Goal: Task Accomplishment & Management: Manage account settings

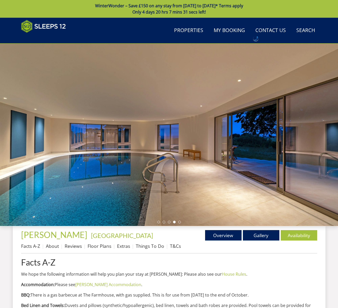
scroll to position [228, 0]
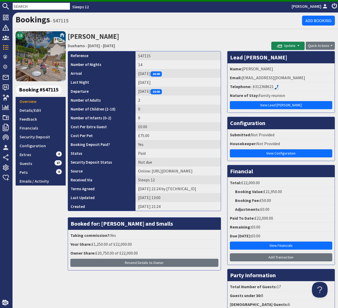
click at [19, 3] on input "text" at bounding box center [42, 6] width 58 height 7
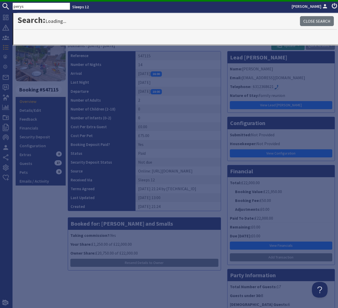
type input "perys"
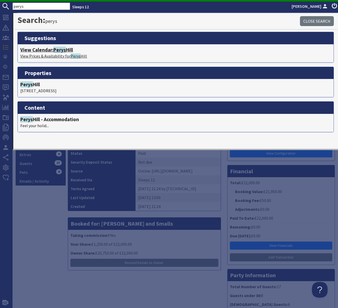
click at [64, 49] on span "Perys" at bounding box center [59, 50] width 13 height 6
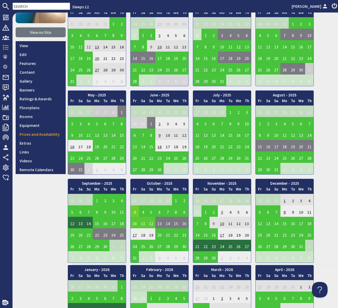
scroll to position [56, 0]
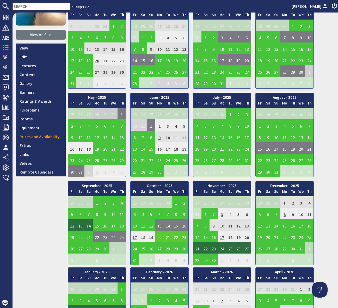
click at [159, 237] on td "20" at bounding box center [160, 236] width 8 height 11
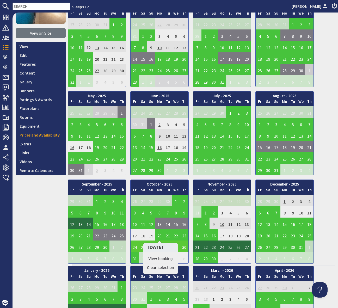
scroll to position [57, 0]
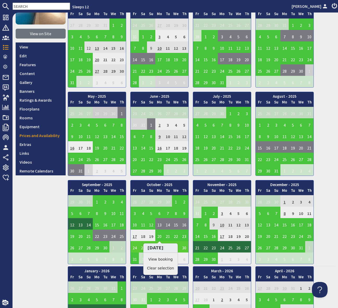
click at [133, 246] on td "24" at bounding box center [135, 246] width 8 height 11
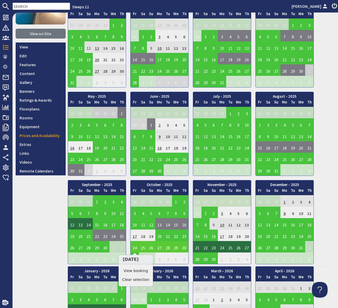
click at [135, 248] on td "24" at bounding box center [135, 246] width 8 height 11
click at [137, 269] on link "View booking" at bounding box center [135, 271] width 27 height 5
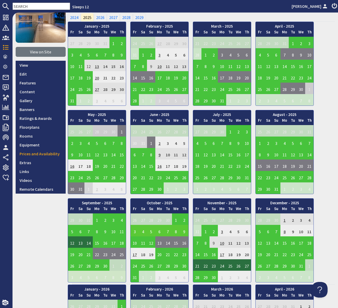
scroll to position [46, 0]
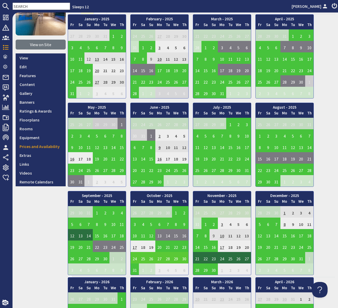
click at [136, 259] on td "24" at bounding box center [135, 257] width 8 height 11
click at [134, 282] on link "View booking" at bounding box center [135, 281] width 27 height 5
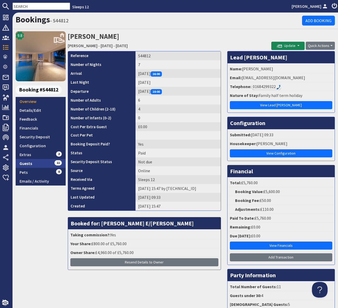
click at [47, 163] on link "Guests 11" at bounding box center [41, 163] width 50 height 9
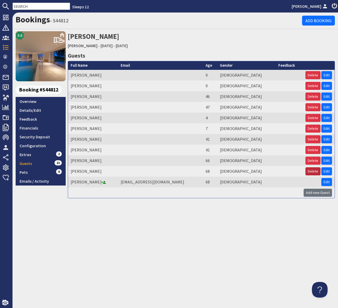
click at [315, 170] on button "Delete" at bounding box center [313, 172] width 15 height 8
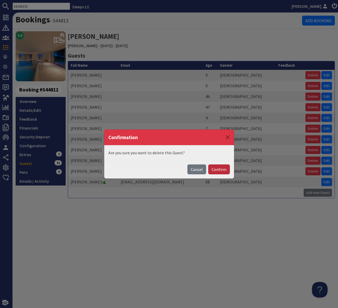
click at [217, 169] on button "Confirm" at bounding box center [219, 170] width 22 height 10
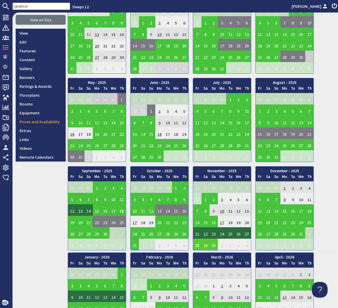
scroll to position [96, 0]
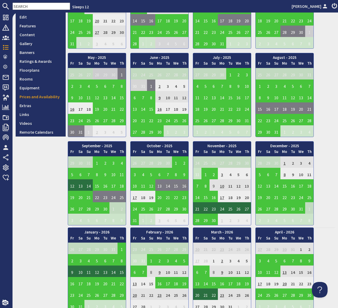
click at [159, 219] on td "3" at bounding box center [160, 219] width 8 height 11
click at [135, 220] on td "31" at bounding box center [135, 219] width 8 height 11
click at [133, 221] on td "31" at bounding box center [135, 219] width 8 height 11
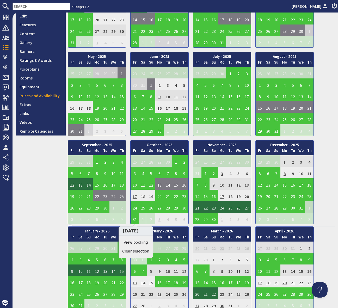
click at [133, 241] on link "View booking" at bounding box center [135, 242] width 27 height 5
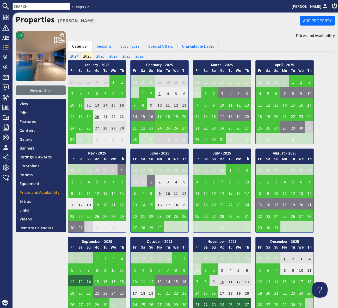
click at [23, 7] on input "text" at bounding box center [42, 6] width 58 height 7
paste input "S48075"
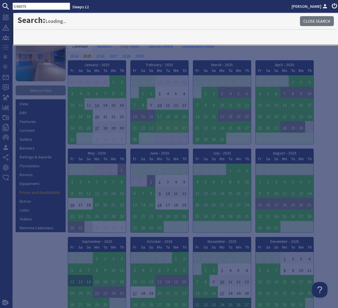
type input "S48075"
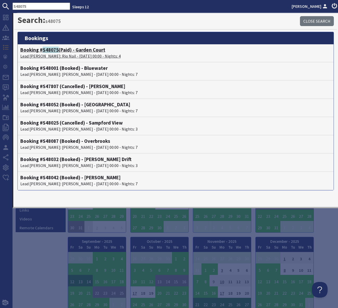
click at [52, 51] on span "S48075" at bounding box center [51, 50] width 16 height 6
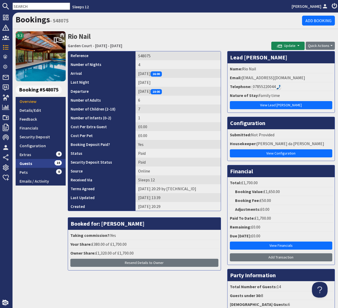
click at [53, 163] on link "Guests 14" at bounding box center [41, 163] width 50 height 9
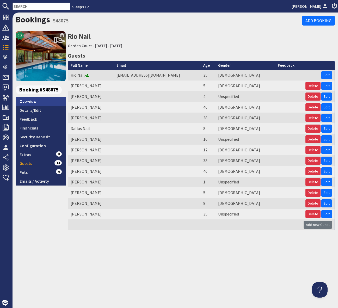
click at [32, 101] on link "Overview" at bounding box center [41, 101] width 50 height 9
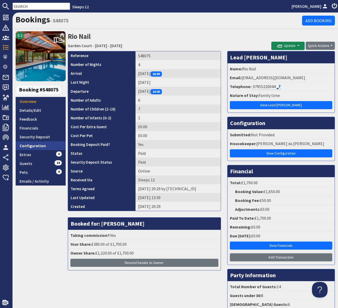
click at [39, 145] on link "Configuration" at bounding box center [41, 145] width 50 height 9
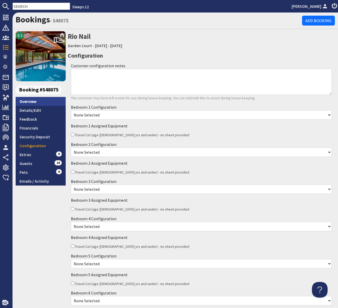
click at [36, 101] on link "Overview" at bounding box center [41, 101] width 50 height 9
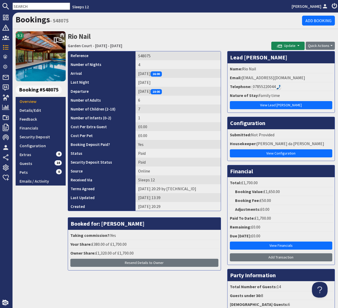
click at [267, 86] on div "07855220044" at bounding box center [266, 87] width 29 height 6
click at [40, 145] on link "Configuration" at bounding box center [41, 145] width 50 height 9
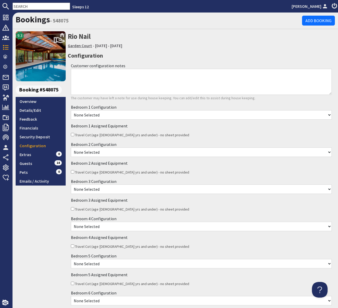
click at [76, 45] on link "Garden Court" at bounding box center [80, 45] width 24 height 5
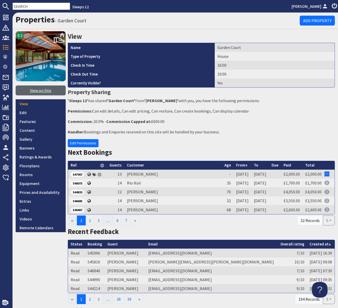
click at [38, 92] on link "View on Site" at bounding box center [41, 91] width 50 height 10
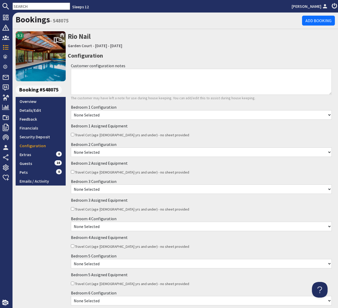
click at [146, 150] on select "None Selected Super King Room Twin Room" at bounding box center [201, 152] width 261 height 9
click at [71, 148] on select "None Selected Super King Room Twin Room" at bounding box center [201, 152] width 261 height 9
click at [132, 118] on select "None Selected Super King Room Twin Room" at bounding box center [201, 114] width 261 height 9
click at [71, 110] on select "None Selected Super King Room Twin Room" at bounding box center [201, 114] width 261 height 9
click at [137, 155] on select "None Selected Super King Room Twin Room" at bounding box center [201, 152] width 261 height 9
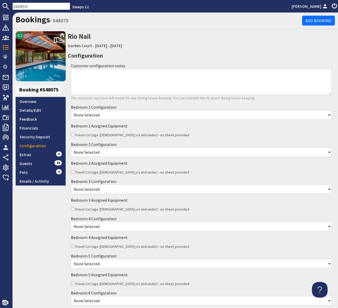
click at [71, 148] on select "None Selected Super King Room Twin Room" at bounding box center [201, 152] width 261 height 9
click at [133, 190] on select "None Selected Double Room" at bounding box center [201, 189] width 261 height 9
click at [71, 185] on select "None Selected Double Room" at bounding box center [201, 189] width 261 height 9
click at [121, 191] on select "None Selected Double Room" at bounding box center [201, 189] width 261 height 9
select select "1676"
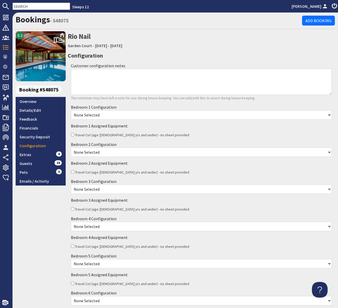
click at [71, 185] on select "None Selected Double Room" at bounding box center [201, 189] width 261 height 9
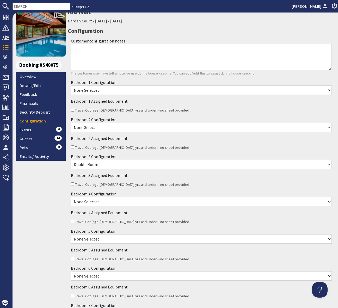
click at [141, 205] on select "None Selected Super King Room Twin Room" at bounding box center [201, 201] width 261 height 9
click at [32, 78] on link "Overview" at bounding box center [41, 76] width 50 height 9
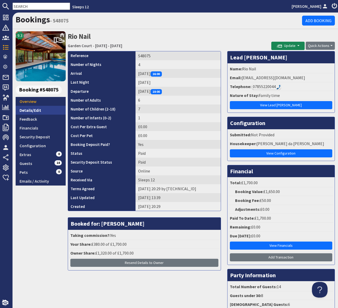
click at [38, 111] on link "Details/Edit" at bounding box center [41, 110] width 50 height 9
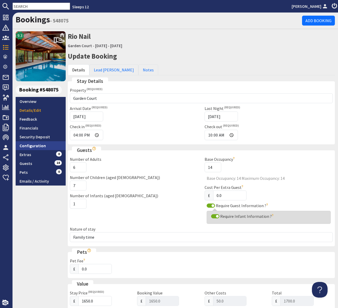
click at [38, 145] on link "Configuration" at bounding box center [41, 145] width 50 height 9
select select "1676"
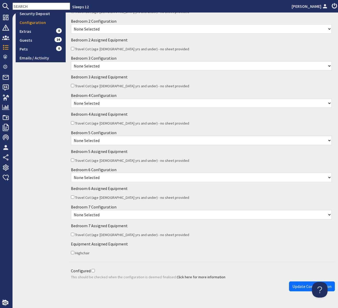
scroll to position [134, 0]
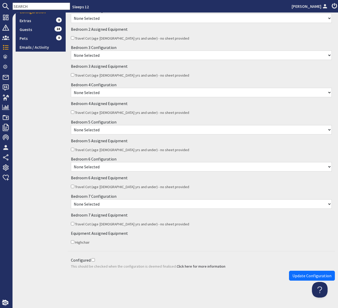
click at [110, 205] on select "None Selected King Size Room" at bounding box center [201, 204] width 261 height 9
select select "1674"
click at [71, 200] on select "None Selected King Size Room" at bounding box center [201, 204] width 261 height 9
click at [118, 169] on select "None Selected Double Room" at bounding box center [201, 166] width 261 height 9
select select "1677"
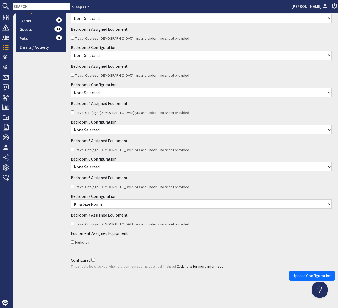
click at [71, 162] on select "None Selected Double Room" at bounding box center [201, 166] width 261 height 9
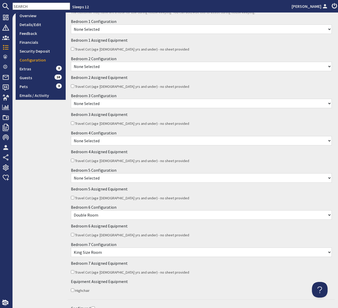
scroll to position [75, 0]
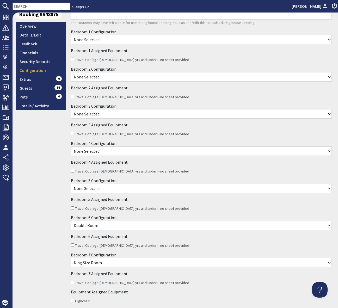
click at [117, 189] on select "None Selected Super King Room Twin Room" at bounding box center [201, 188] width 261 height 9
click at [71, 184] on select "None Selected Super King Room Twin Room" at bounding box center [201, 188] width 261 height 9
click at [114, 114] on select "None Selected Double Room" at bounding box center [201, 113] width 261 height 9
select select "1676"
click at [71, 109] on select "None Selected Double Room" at bounding box center [201, 113] width 261 height 9
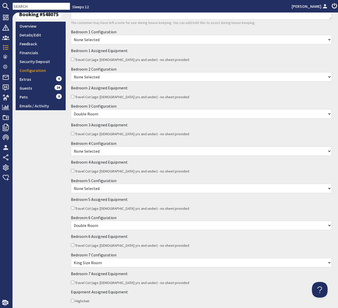
click at [118, 192] on select "None Selected Super King Room Twin Room" at bounding box center [201, 188] width 261 height 9
select select "1671"
click at [71, 184] on select "None Selected Super King Room Twin Room" at bounding box center [201, 188] width 261 height 9
click at [115, 150] on select "None Selected Super King Room Twin Room" at bounding box center [201, 151] width 261 height 9
click at [71, 147] on select "None Selected Super King Room Twin Room" at bounding box center [201, 151] width 261 height 9
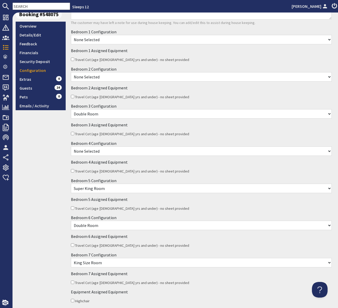
click at [110, 73] on select "None Selected Super King Room Twin Room" at bounding box center [201, 76] width 261 height 9
click at [111, 39] on select "None Selected Super King Room Twin Room" at bounding box center [201, 39] width 261 height 9
select select "1664"
click at [71, 35] on select "None Selected Super King Room Twin Room" at bounding box center [201, 39] width 261 height 9
click at [107, 78] on select "None Selected Super King Room Twin Room" at bounding box center [201, 76] width 261 height 9
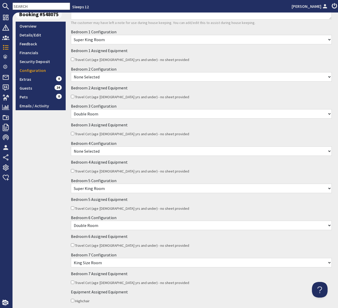
scroll to position [0, 0]
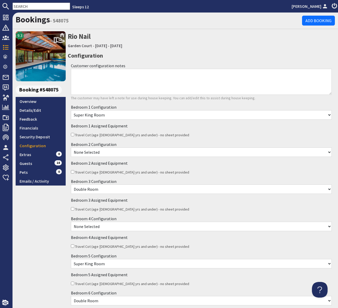
click at [72, 135] on input "Travel Cot (age [DEMOGRAPHIC_DATA] yrs and under) - no sheet provided" at bounding box center [72, 134] width 3 height 3
checkbox input "true"
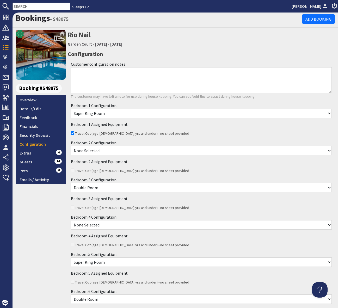
click at [124, 153] on select "None Selected Super King Room Twin Room" at bounding box center [201, 150] width 261 height 9
select select "2459"
click at [71, 146] on select "None Selected Super King Room Twin Room" at bounding box center [201, 150] width 261 height 9
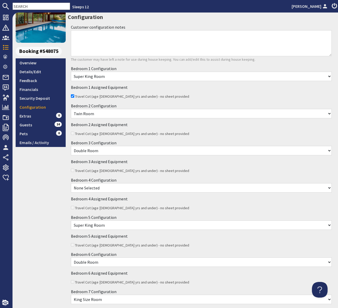
scroll to position [39, 0]
click at [115, 191] on select "None Selected Super King Room Twin Room" at bounding box center [201, 187] width 261 height 9
select select "1669"
click at [71, 183] on select "None Selected Super King Room Twin Room" at bounding box center [201, 187] width 261 height 9
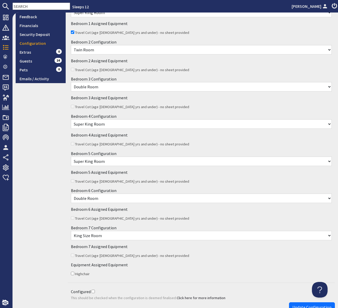
scroll to position [134, 0]
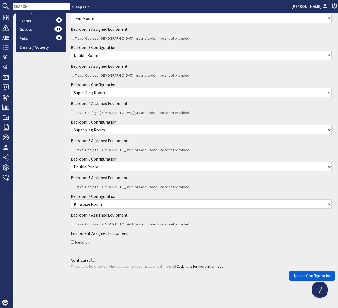
click at [303, 275] on span "Update Configuration" at bounding box center [312, 275] width 39 height 5
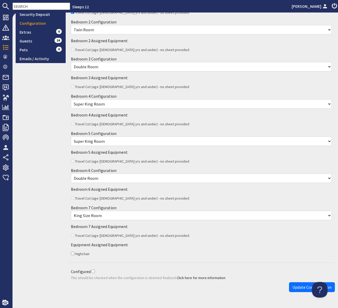
scroll to position [153, 0]
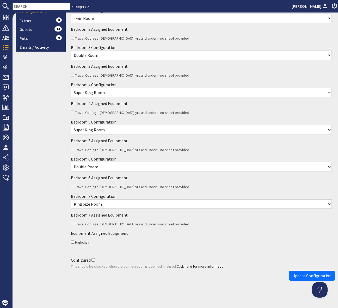
click at [73, 241] on input "Highchair" at bounding box center [72, 242] width 3 height 3
checkbox input "true"
click at [92, 260] on input "Configured" at bounding box center [93, 260] width 3 height 3
checkbox input "true"
click at [302, 276] on span "Update Configuration" at bounding box center [312, 275] width 39 height 5
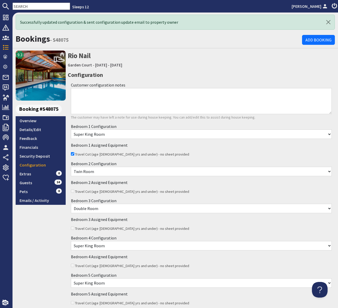
scroll to position [0, 0]
click at [49, 157] on link "Security Deposit" at bounding box center [41, 156] width 50 height 9
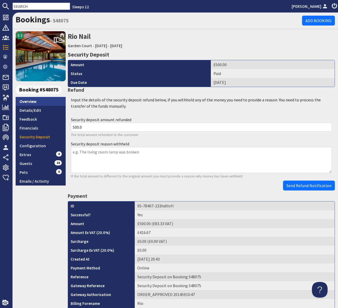
click at [35, 103] on link "Overview" at bounding box center [41, 101] width 50 height 9
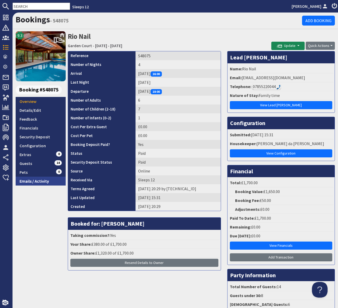
click at [40, 179] on link "Emails / Activity" at bounding box center [41, 181] width 50 height 9
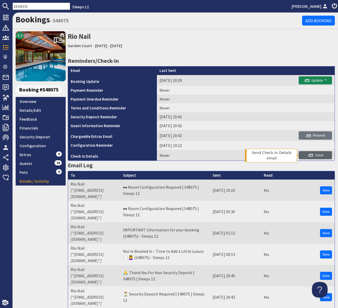
click at [316, 154] on span "Send" at bounding box center [315, 155] width 15 height 5
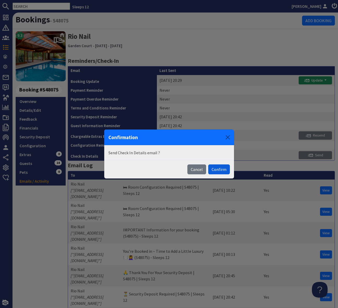
click at [219, 170] on button "Confirm" at bounding box center [219, 170] width 22 height 10
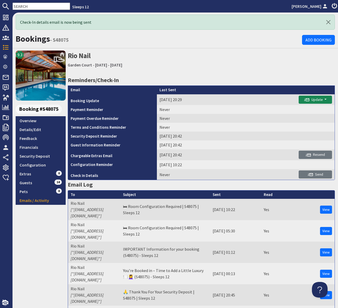
click at [219, 170] on td "Never" at bounding box center [201, 174] width 89 height 11
click at [27, 11] on nav "Sleeps 12 [PERSON_NAME]" at bounding box center [169, 6] width 338 height 13
click at [29, 5] on input "text" at bounding box center [42, 6] width 58 height 7
paste input "S47469"
type input "S47469"
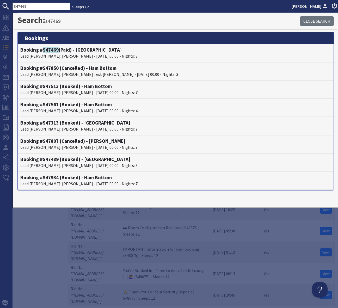
drag, startPoint x: 76, startPoint y: 50, endPoint x: 80, endPoint y: 54, distance: 5.7
click at [76, 50] on h4 "Booking # S47469 (Paid) - [GEOGRAPHIC_DATA]" at bounding box center [175, 50] width 311 height 6
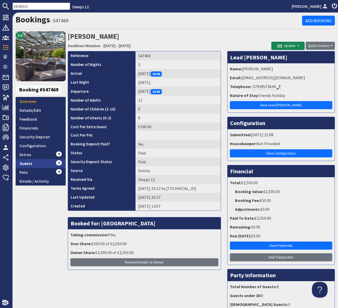
click at [41, 163] on link "Guests 8" at bounding box center [41, 163] width 50 height 9
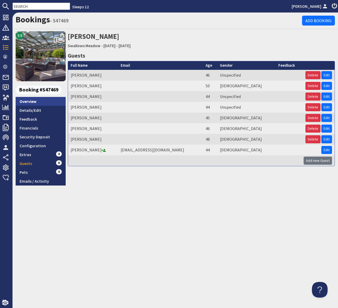
click at [32, 100] on link "Overview" at bounding box center [41, 101] width 50 height 9
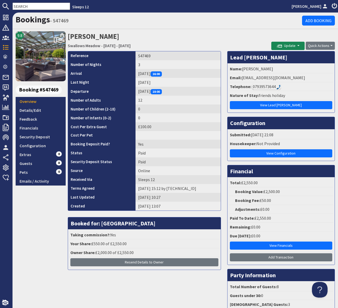
click at [26, 8] on input "text" at bounding box center [42, 6] width 58 height 7
paste input "S47435"
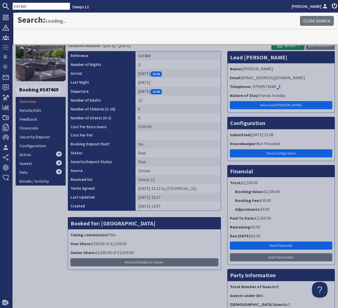
type input "S47435"
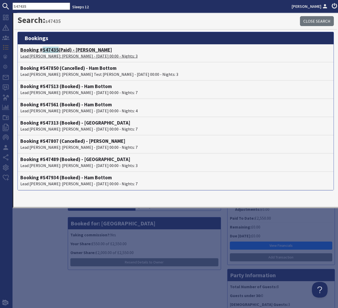
click at [79, 49] on h4 "Booking # S47435 (Paid) - [PERSON_NAME]" at bounding box center [175, 50] width 311 height 6
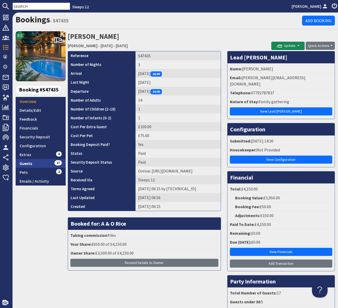
click at [44, 164] on link "Guests 17" at bounding box center [41, 163] width 50 height 9
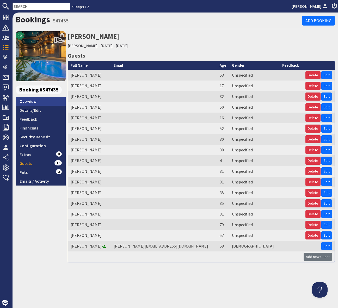
click at [40, 101] on link "Overview" at bounding box center [41, 101] width 50 height 9
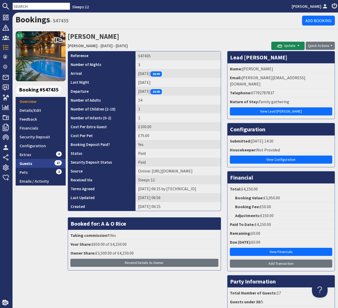
click at [40, 163] on link "Guests 17" at bounding box center [41, 163] width 50 height 9
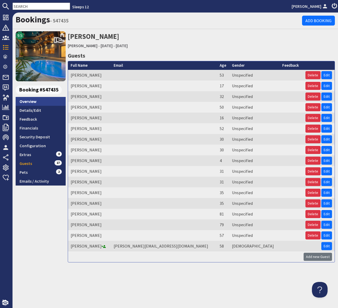
click at [42, 101] on link "Overview" at bounding box center [41, 101] width 50 height 9
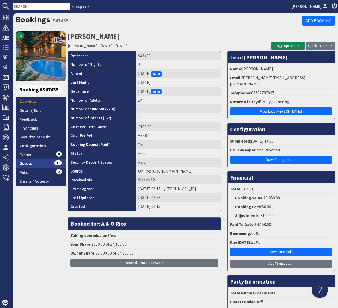
click at [50, 162] on link "Guests 17" at bounding box center [41, 163] width 50 height 9
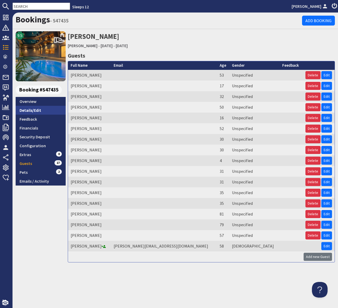
click at [51, 107] on link "Details/Edit" at bounding box center [41, 110] width 50 height 9
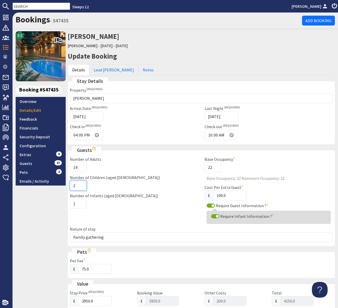
type input "2"
click at [82, 184] on input "2" at bounding box center [78, 186] width 17 height 10
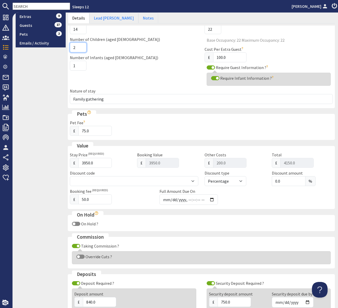
scroll to position [236, 0]
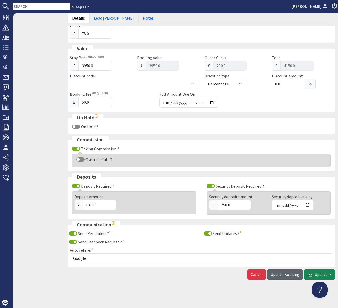
click at [287, 273] on span "Update Booking" at bounding box center [285, 274] width 29 height 5
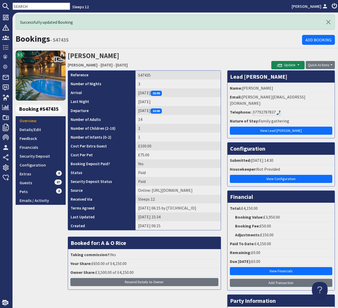
click at [19, 6] on input "text" at bounding box center [42, 6] width 58 height 7
paste input "S47429"
type input "S47429"
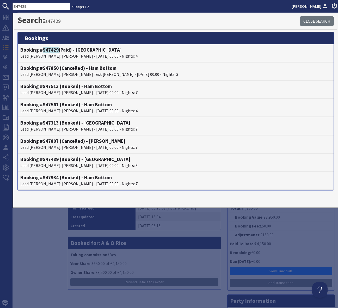
click at [81, 50] on h4 "Booking # S47429 (Paid) - [GEOGRAPHIC_DATA]" at bounding box center [175, 50] width 311 height 6
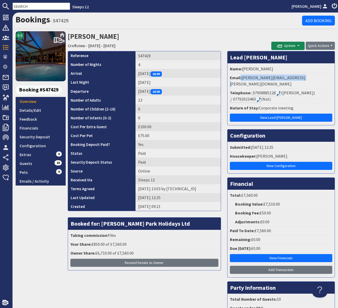
drag, startPoint x: 305, startPoint y: 78, endPoint x: 241, endPoint y: 80, distance: 64.0
click at [241, 80] on li "Email: [PERSON_NAME][EMAIL_ADDRESS][PERSON_NAME][DOMAIN_NAME]" at bounding box center [281, 81] width 105 height 15
click at [260, 75] on li "Email: [PERSON_NAME][EMAIL_ADDRESS][PERSON_NAME][DOMAIN_NAME]" at bounding box center [281, 81] width 105 height 15
drag, startPoint x: 306, startPoint y: 78, endPoint x: 242, endPoint y: 80, distance: 63.2
click at [242, 80] on li "Email: [PERSON_NAME][EMAIL_ADDRESS][PERSON_NAME][DOMAIN_NAME]" at bounding box center [281, 81] width 105 height 15
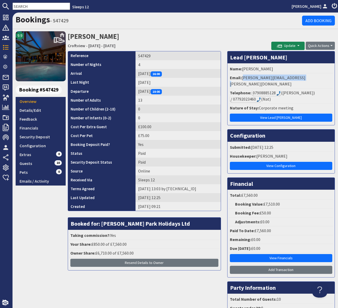
copy li "[PERSON_NAME][EMAIL_ADDRESS][PERSON_NAME][DOMAIN_NAME]"
click at [22, 7] on input "text" at bounding box center [42, 6] width 58 height 7
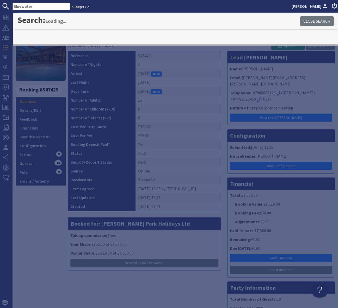
type input "Bluewater"
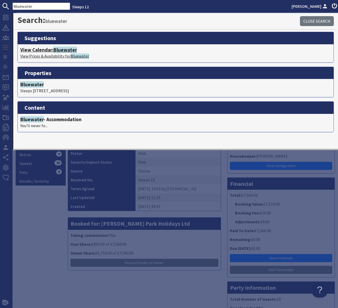
click at [72, 49] on span "Bluewater" at bounding box center [64, 50] width 23 height 6
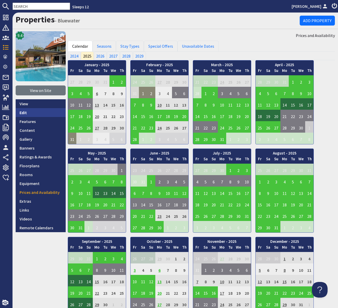
click at [25, 112] on link "Edit" at bounding box center [41, 112] width 50 height 9
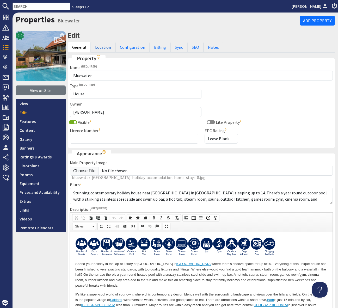
click at [100, 47] on link "Location" at bounding box center [103, 47] width 25 height 11
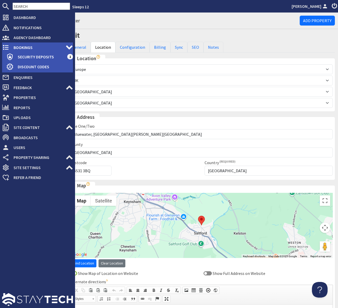
click at [19, 48] on span "Bookings" at bounding box center [37, 47] width 56 height 8
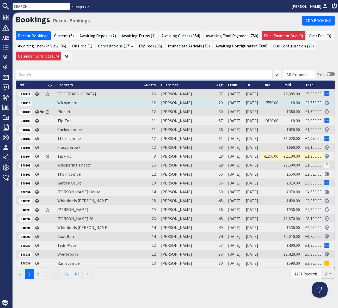
click at [29, 105] on span "S48110" at bounding box center [26, 103] width 14 height 5
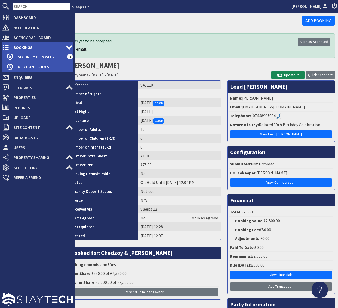
click at [23, 49] on span "Bookings" at bounding box center [37, 47] width 56 height 8
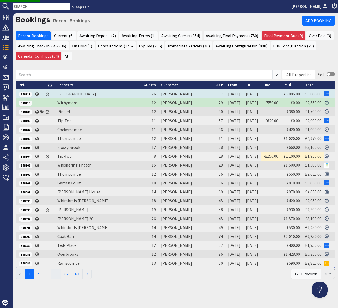
click at [28, 93] on span "S48111" at bounding box center [26, 94] width 14 height 5
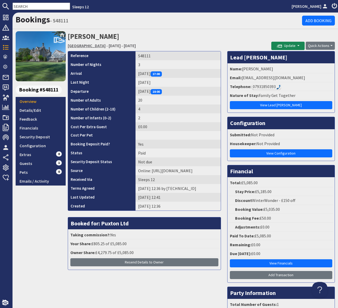
click at [74, 45] on link "[GEOGRAPHIC_DATA]" at bounding box center [87, 45] width 38 height 5
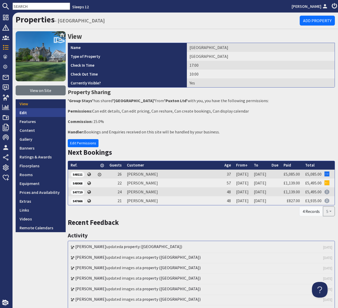
click at [29, 113] on link "Edit" at bounding box center [41, 112] width 50 height 9
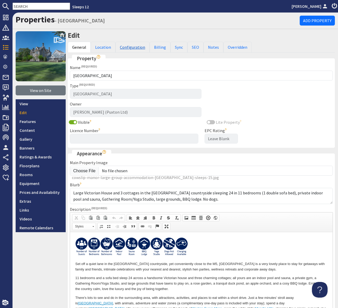
click at [136, 47] on link "Configuration" at bounding box center [133, 47] width 34 height 11
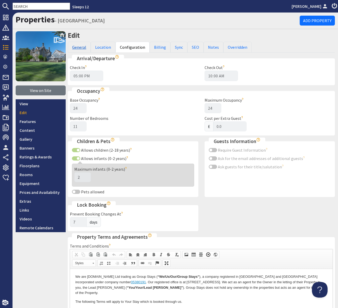
click at [81, 48] on link "General" at bounding box center [79, 47] width 23 height 11
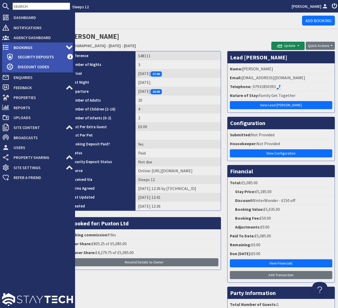
click at [26, 49] on span "Bookings" at bounding box center [37, 47] width 56 height 8
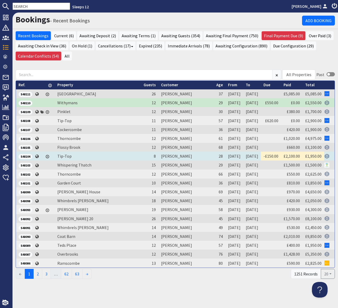
click at [24, 155] on span "S48104" at bounding box center [26, 156] width 14 height 5
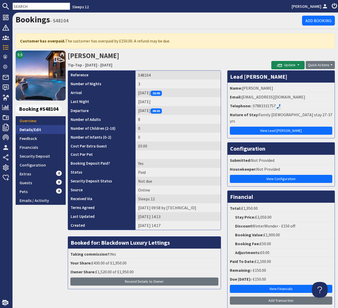
click at [33, 130] on link "Details/Edit" at bounding box center [41, 129] width 50 height 9
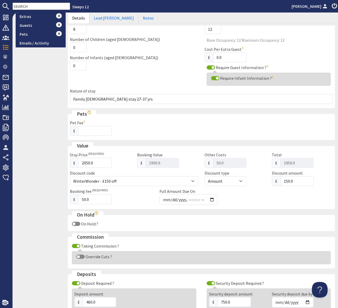
scroll to position [160, 0]
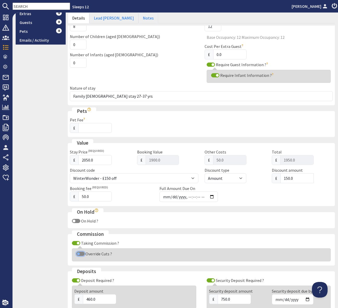
click at [78, 253] on input "Override Cuts ?" at bounding box center [80, 254] width 8 height 4
checkbox input "true"
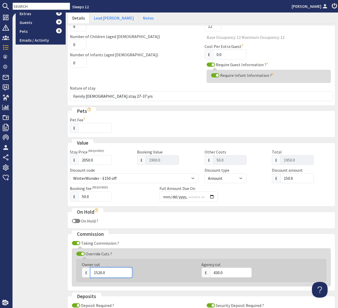
drag, startPoint x: 109, startPoint y: 273, endPoint x: 92, endPoint y: 273, distance: 17.7
click at [92, 273] on input "1520.0" at bounding box center [112, 273] width 42 height 10
type input "1640"
drag, startPoint x: 227, startPoint y: 274, endPoint x: 205, endPoint y: 273, distance: 22.2
click at [205, 273] on div "£ 430.0" at bounding box center [259, 273] width 114 height 10
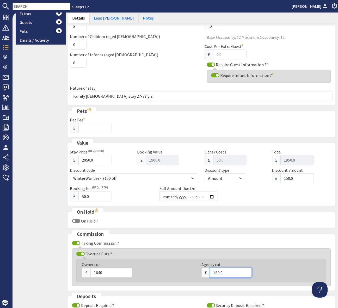
scroll to position [159, 0]
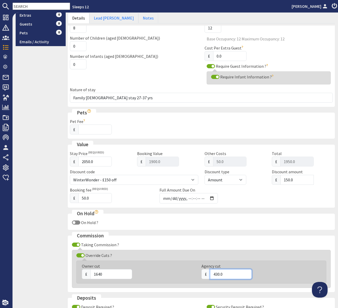
drag, startPoint x: 224, startPoint y: 275, endPoint x: 206, endPoint y: 275, distance: 17.8
click at [206, 275] on div "£ 430.0" at bounding box center [259, 275] width 114 height 10
type input "310"
click at [291, 276] on div "£ 310" at bounding box center [259, 275] width 114 height 10
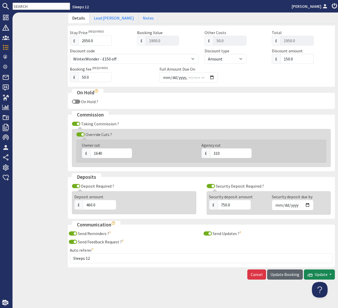
click at [288, 275] on span "Update Booking" at bounding box center [285, 274] width 29 height 5
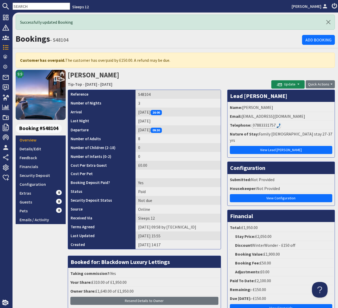
scroll to position [1, 0]
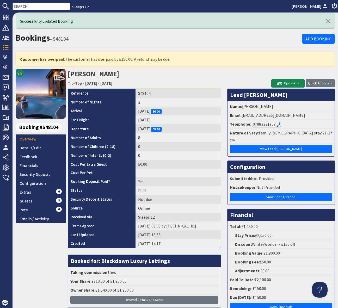
drag, startPoint x: 165, startPoint y: 71, endPoint x: 75, endPoint y: 68, distance: 89.8
click at [165, 71] on h2 "[PERSON_NAME] Tip-Top - [DATE] - [DATE]" at bounding box center [170, 78] width 204 height 19
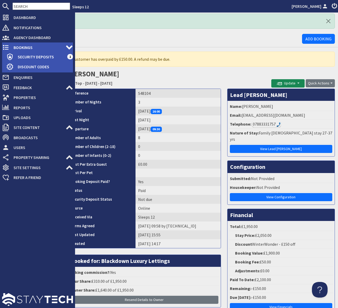
click at [24, 45] on span "Bookings" at bounding box center [37, 47] width 56 height 8
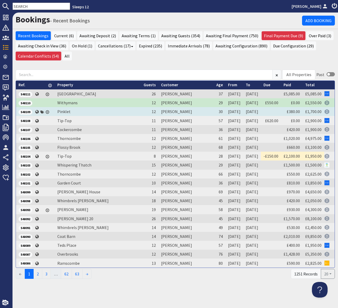
click at [26, 111] on span "S48109" at bounding box center [26, 112] width 14 height 5
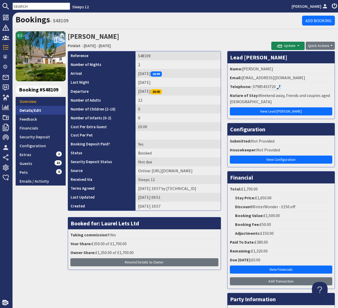
click at [46, 109] on link "Details/Edit" at bounding box center [41, 110] width 50 height 9
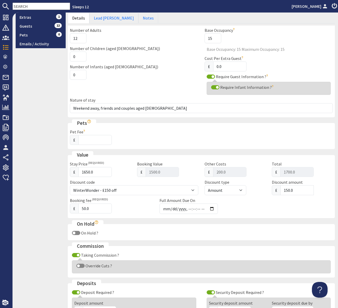
scroll to position [164, 0]
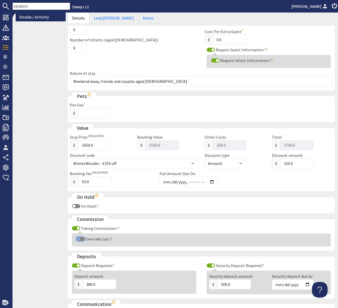
click at [78, 238] on input "Override Cuts ?" at bounding box center [80, 239] width 8 height 4
checkbox input "true"
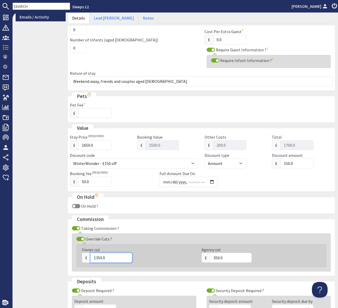
drag, startPoint x: 106, startPoint y: 256, endPoint x: 91, endPoint y: 257, distance: 14.9
click at [91, 257] on input "1350.0" at bounding box center [112, 258] width 42 height 10
type input "1470.0"
click at [229, 259] on input "350.0" at bounding box center [231, 258] width 42 height 10
drag, startPoint x: 227, startPoint y: 257, endPoint x: 214, endPoint y: 257, distance: 12.8
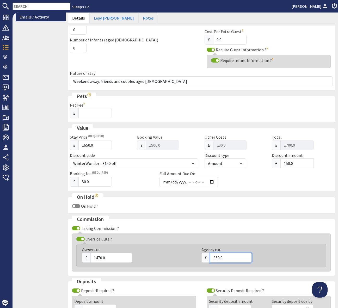
click at [214, 257] on input "350.0" at bounding box center [231, 258] width 42 height 10
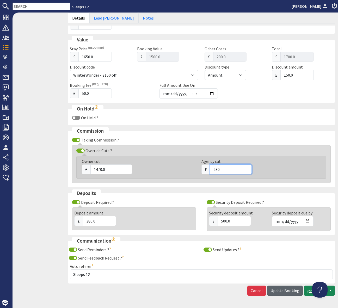
scroll to position [269, 0]
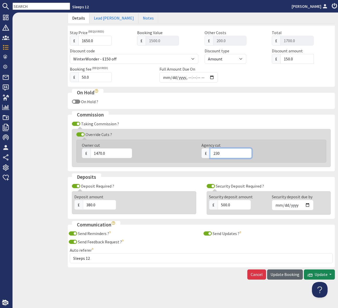
type input "230"
click at [277, 273] on span "Update Booking" at bounding box center [285, 274] width 29 height 5
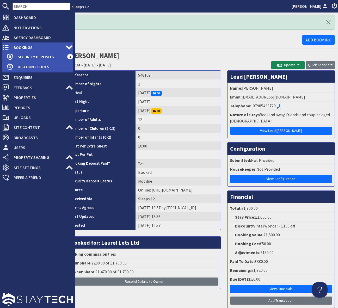
click at [38, 46] on span "Bookings" at bounding box center [37, 47] width 56 height 8
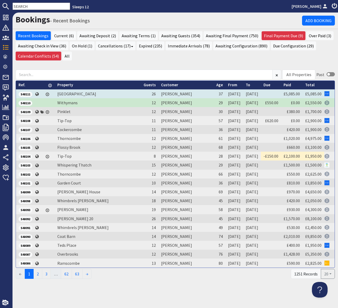
click at [24, 95] on span "S48111" at bounding box center [26, 94] width 14 height 5
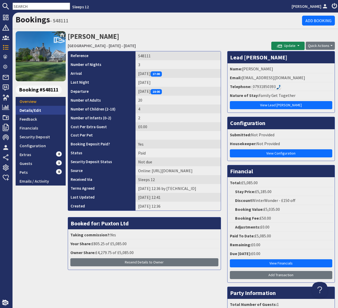
click at [41, 110] on link "Details/Edit" at bounding box center [41, 110] width 50 height 9
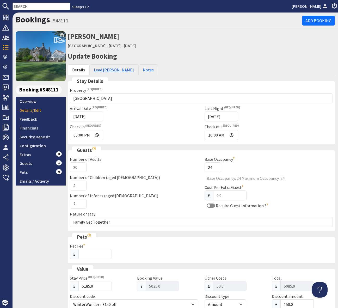
click at [105, 66] on link "Lead [PERSON_NAME]" at bounding box center [114, 69] width 49 height 11
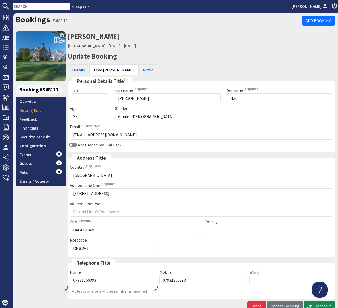
click at [80, 69] on link "Details" at bounding box center [79, 69] width 22 height 11
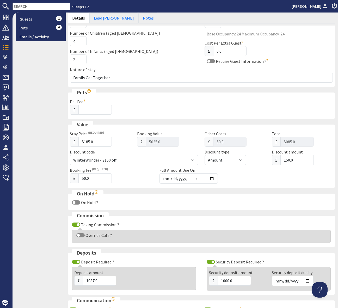
scroll to position [158, 0]
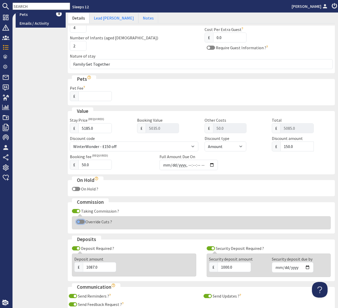
click at [79, 221] on input "Override Cuts ?" at bounding box center [80, 222] width 8 height 4
checkbox input "true"
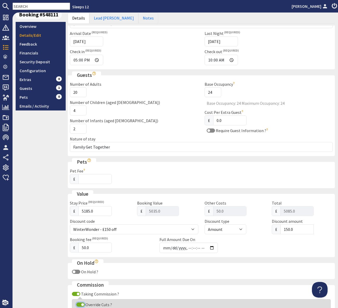
scroll to position [0, 0]
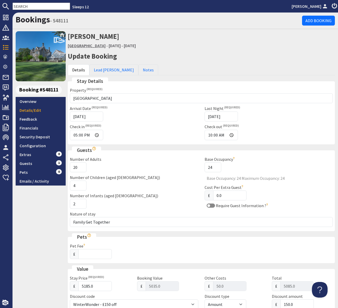
click at [84, 45] on link "[GEOGRAPHIC_DATA]" at bounding box center [87, 45] width 38 height 5
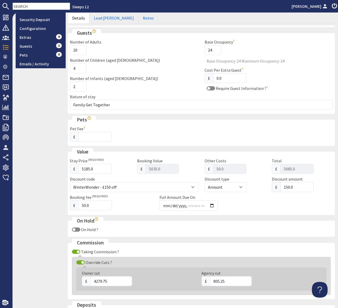
scroll to position [117, 0]
drag, startPoint x: 113, startPoint y: 282, endPoint x: 90, endPoint y: 283, distance: 23.2
click at [90, 283] on div "£ 4279.75" at bounding box center [139, 282] width 114 height 10
type input "4407.25"
drag, startPoint x: 227, startPoint y: 282, endPoint x: 209, endPoint y: 283, distance: 17.8
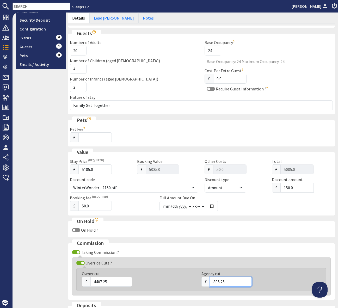
click at [209, 283] on div "£ 805.25" at bounding box center [259, 282] width 114 height 10
drag, startPoint x: 227, startPoint y: 285, endPoint x: 213, endPoint y: 284, distance: 13.9
click at [213, 284] on input "805.25" at bounding box center [231, 282] width 42 height 10
type input "677.75"
click at [292, 279] on div "£ 677.75" at bounding box center [259, 282] width 114 height 10
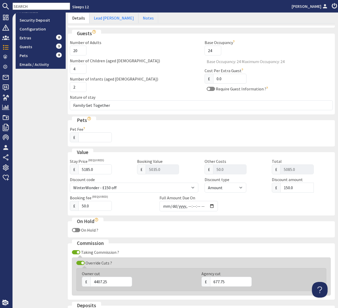
scroll to position [246, 0]
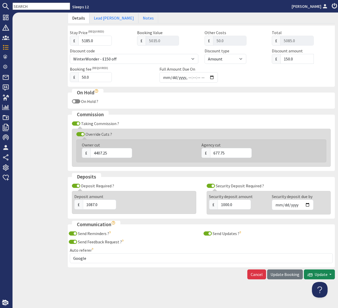
click at [289, 275] on span "Update Booking" at bounding box center [285, 274] width 29 height 5
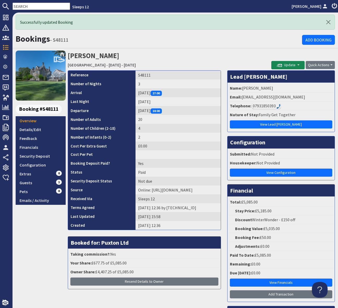
click at [158, 43] on h1 "Bookings - S48111" at bounding box center [159, 39] width 287 height 10
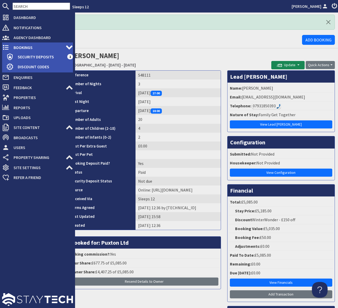
click at [46, 47] on span "Bookings" at bounding box center [37, 47] width 56 height 8
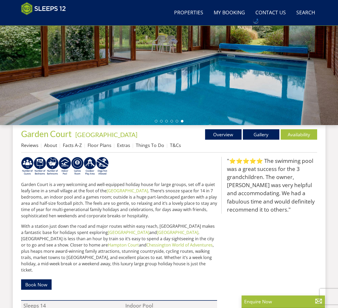
scroll to position [82, 0]
